Goal: Navigation & Orientation: Go to known website

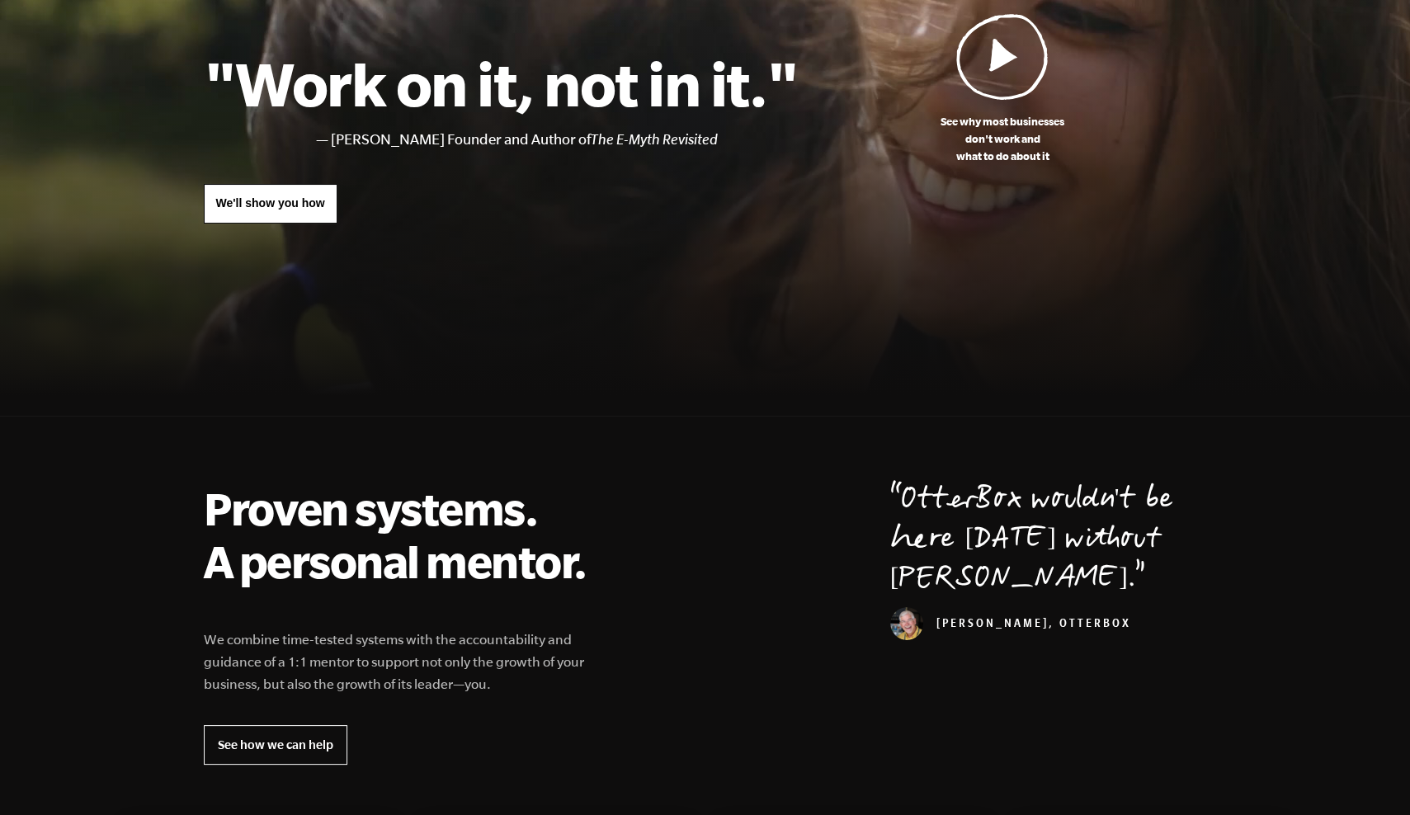
scroll to position [83, 0]
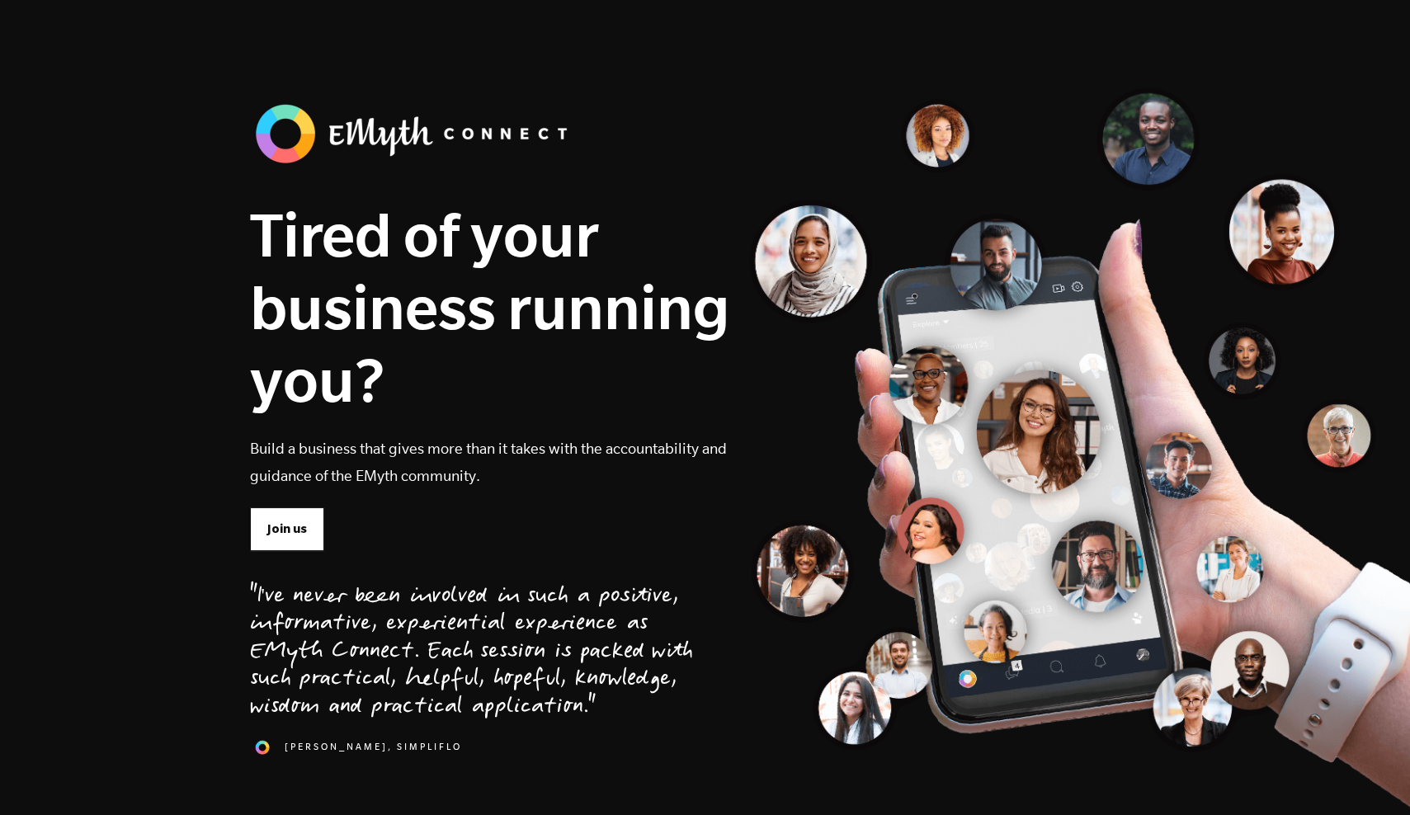
scroll to position [83, 0]
drag, startPoint x: 1320, startPoint y: 2, endPoint x: 1147, endPoint y: 120, distance: 209.1
click at [1147, 120] on div "Tired of your business running you? Build a business that gives more than it ta…" at bounding box center [706, 442] width 936 height 686
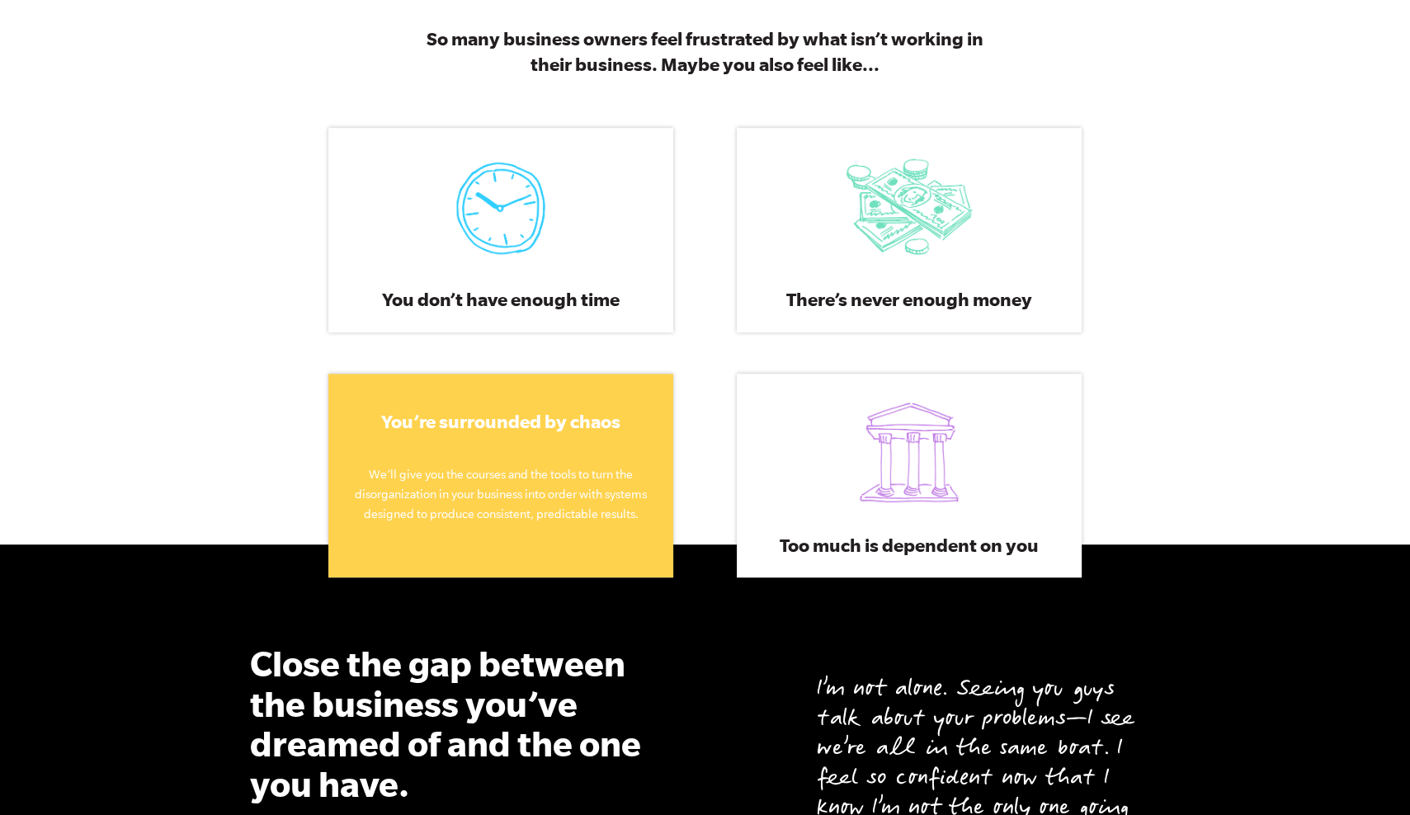
scroll to position [990, 0]
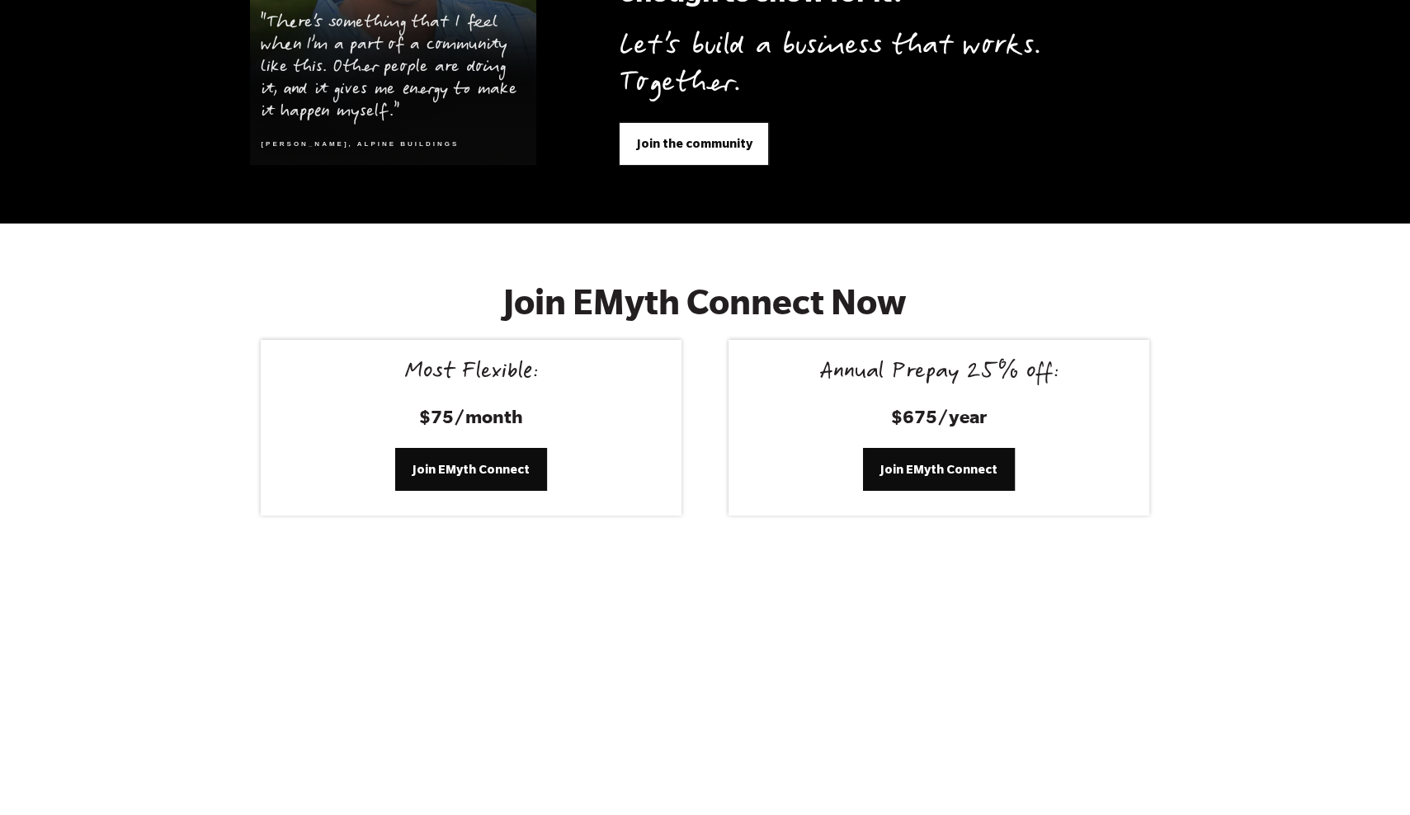
scroll to position [7335, 0]
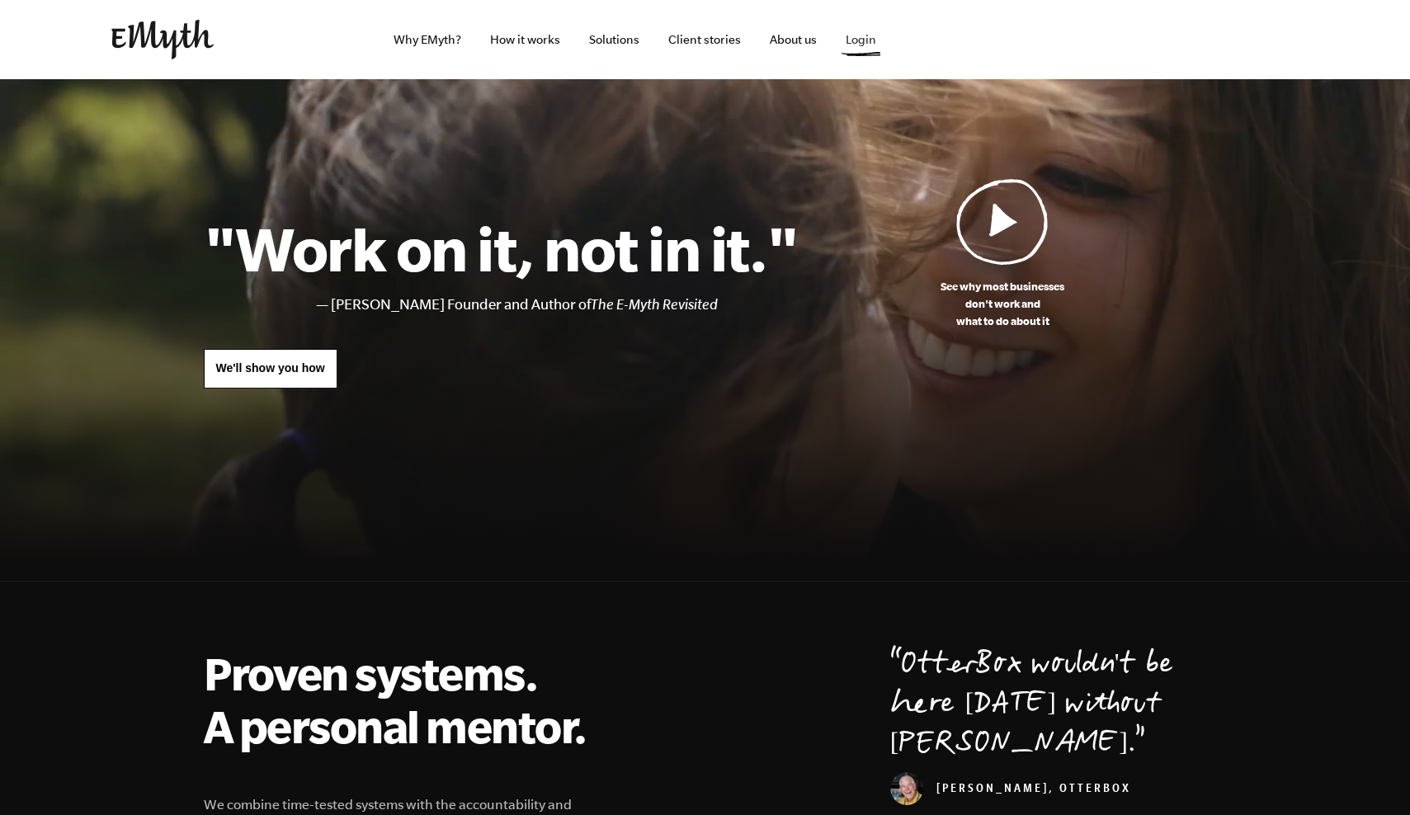
click at [857, 40] on link "Login" at bounding box center [860, 39] width 57 height 79
